Goal: Task Accomplishment & Management: Complete application form

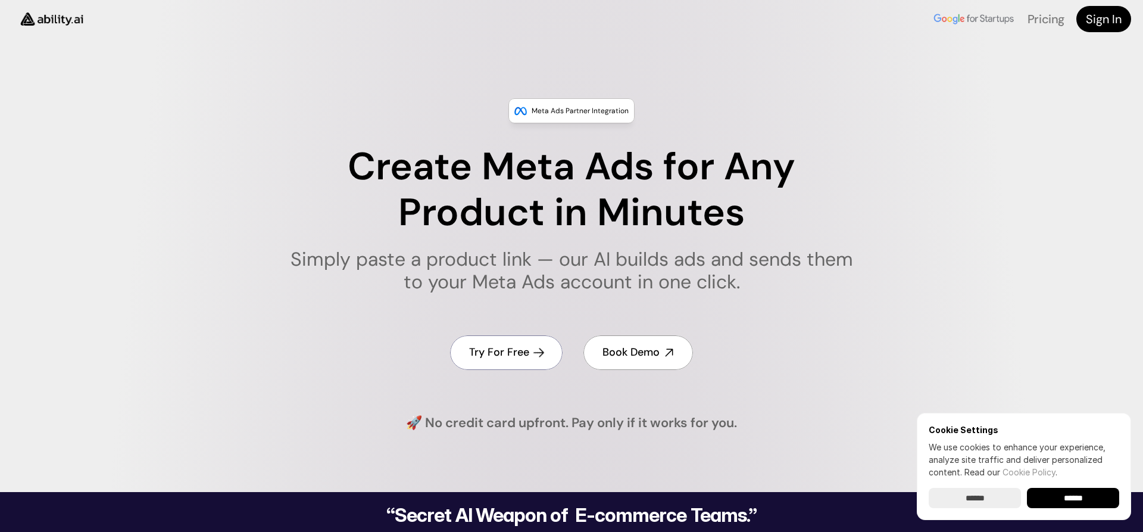
click at [533, 352] on icon at bounding box center [539, 353] width 14 height 14
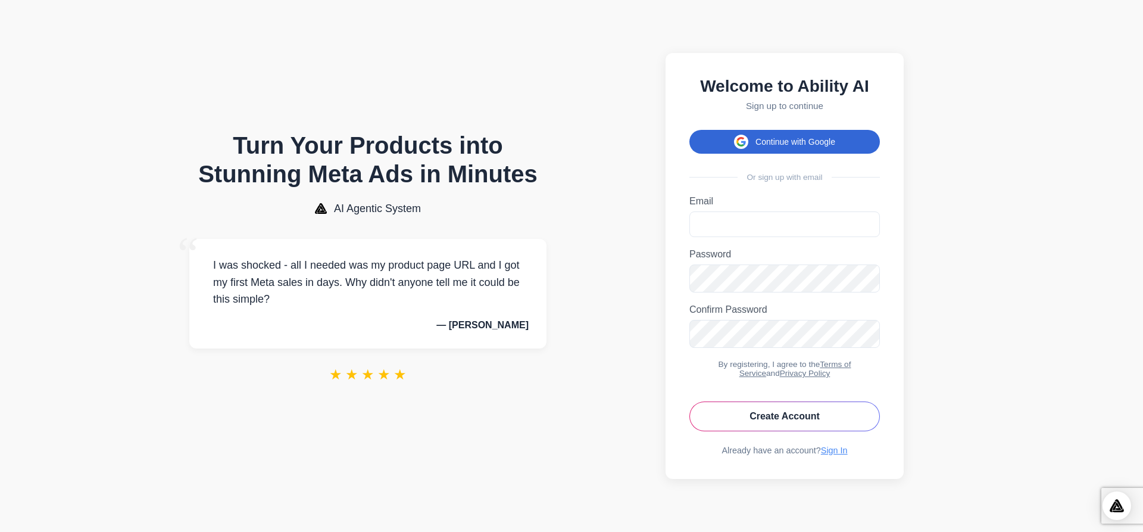
click at [762, 136] on button "Continue with Google" at bounding box center [784, 142] width 190 height 24
